Goal: Transaction & Acquisition: Download file/media

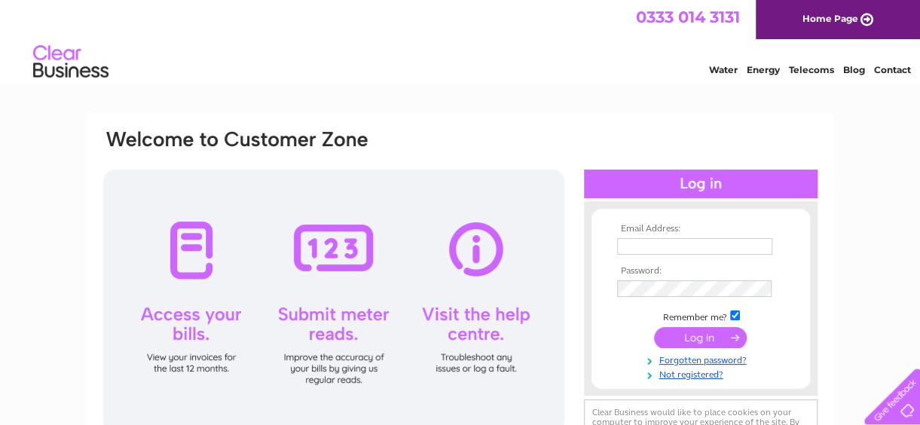
type input "[EMAIL_ADDRESS][DOMAIN_NAME]"
click at [697, 338] on input "submit" at bounding box center [700, 337] width 93 height 21
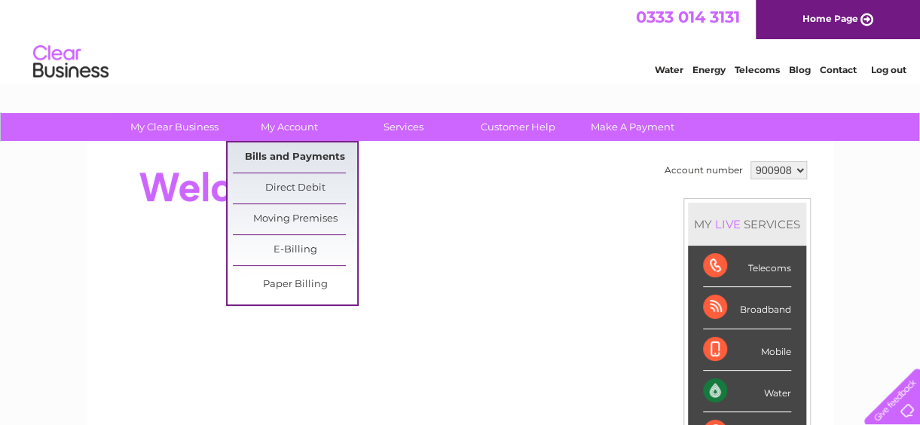
click at [291, 156] on link "Bills and Payments" at bounding box center [295, 157] width 124 height 30
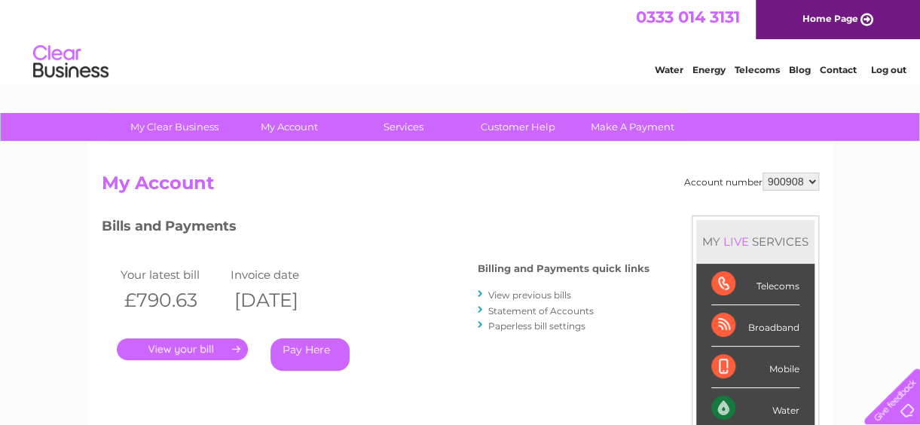
click at [512, 296] on link "View previous bills" at bounding box center [529, 294] width 83 height 11
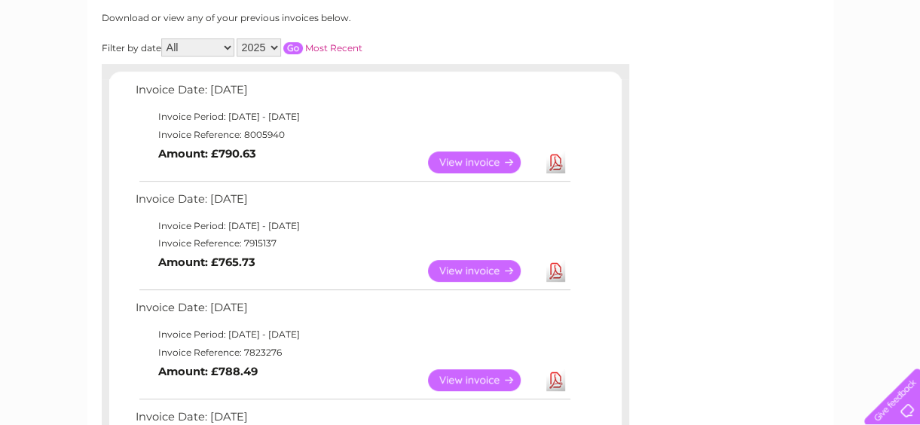
scroll to position [224, 0]
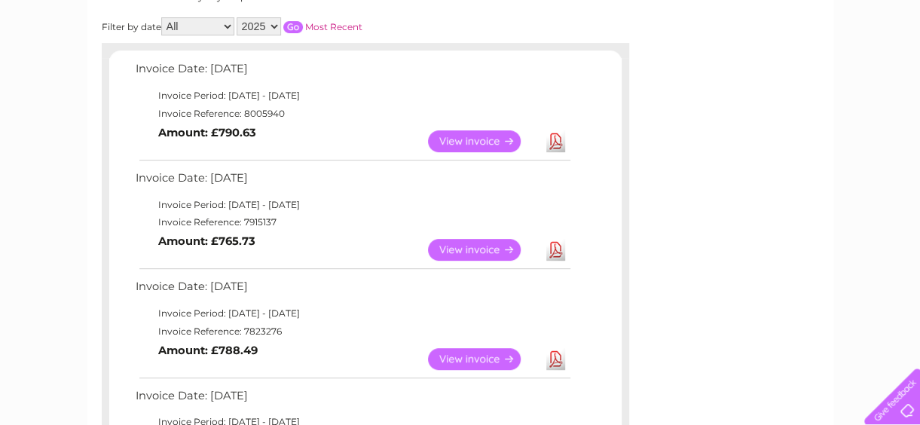
click at [481, 151] on link "View" at bounding box center [483, 141] width 111 height 22
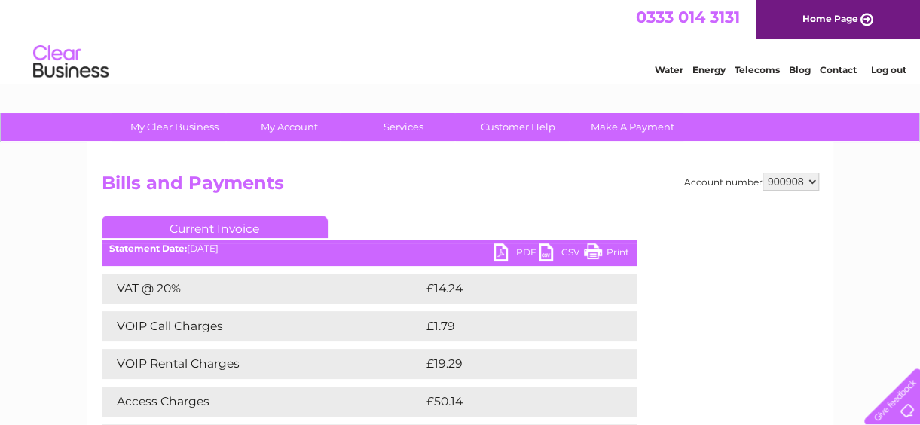
click at [524, 250] on link "PDF" at bounding box center [515, 254] width 45 height 22
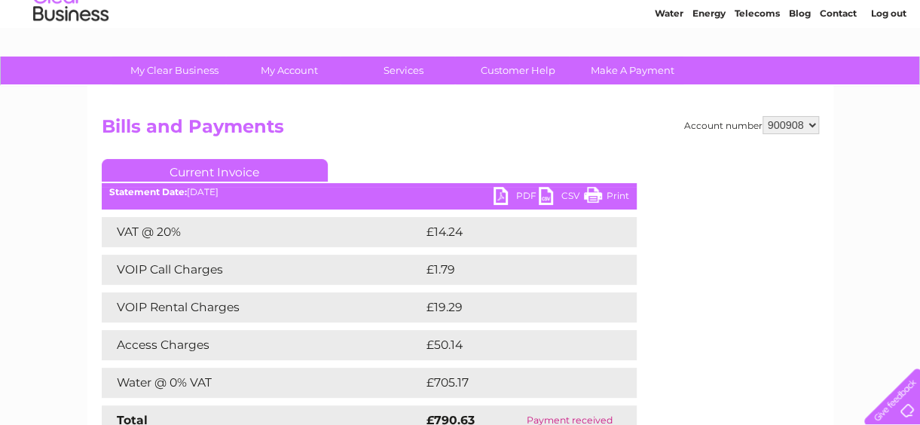
scroll to position [56, 0]
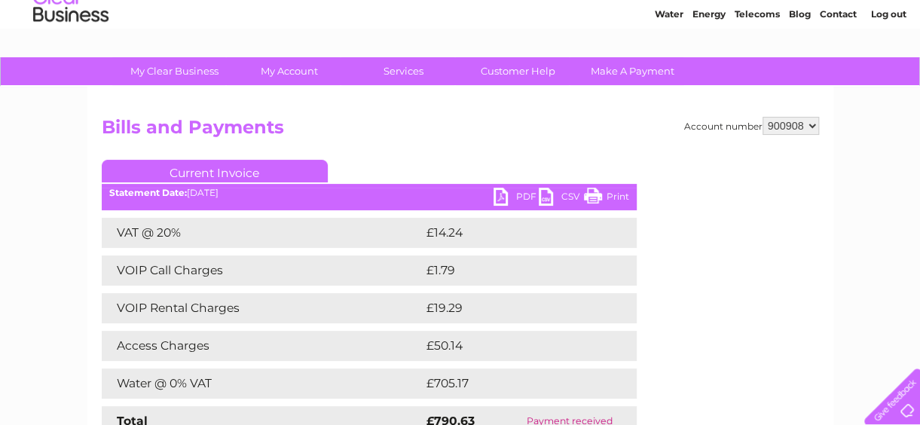
click at [560, 198] on link "CSV" at bounding box center [561, 199] width 45 height 22
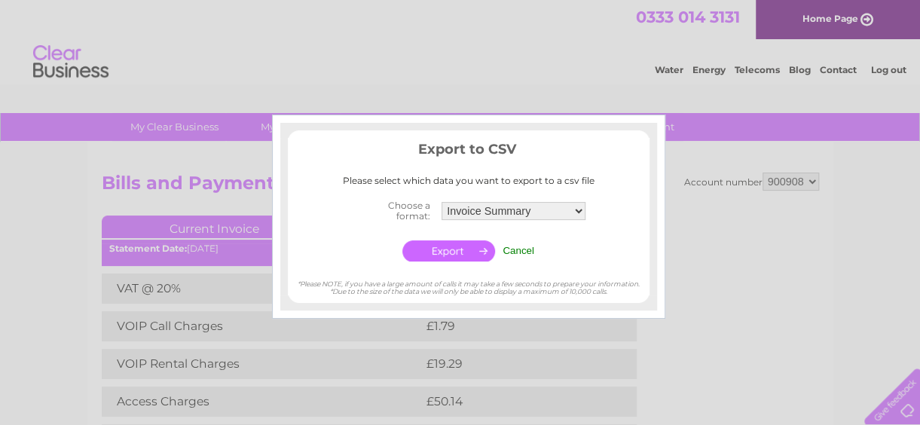
click at [523, 249] on input "Cancel" at bounding box center [518, 250] width 32 height 11
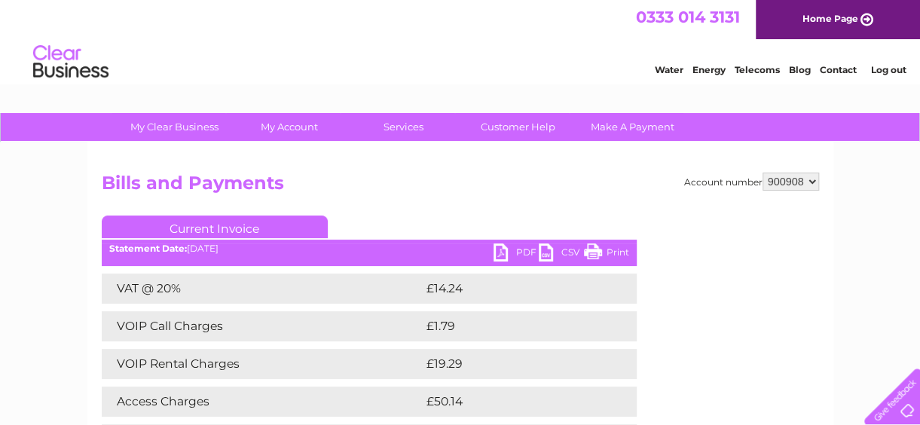
click at [511, 253] on link "PDF" at bounding box center [515, 254] width 45 height 22
